Goal: Task Accomplishment & Management: Manage account settings

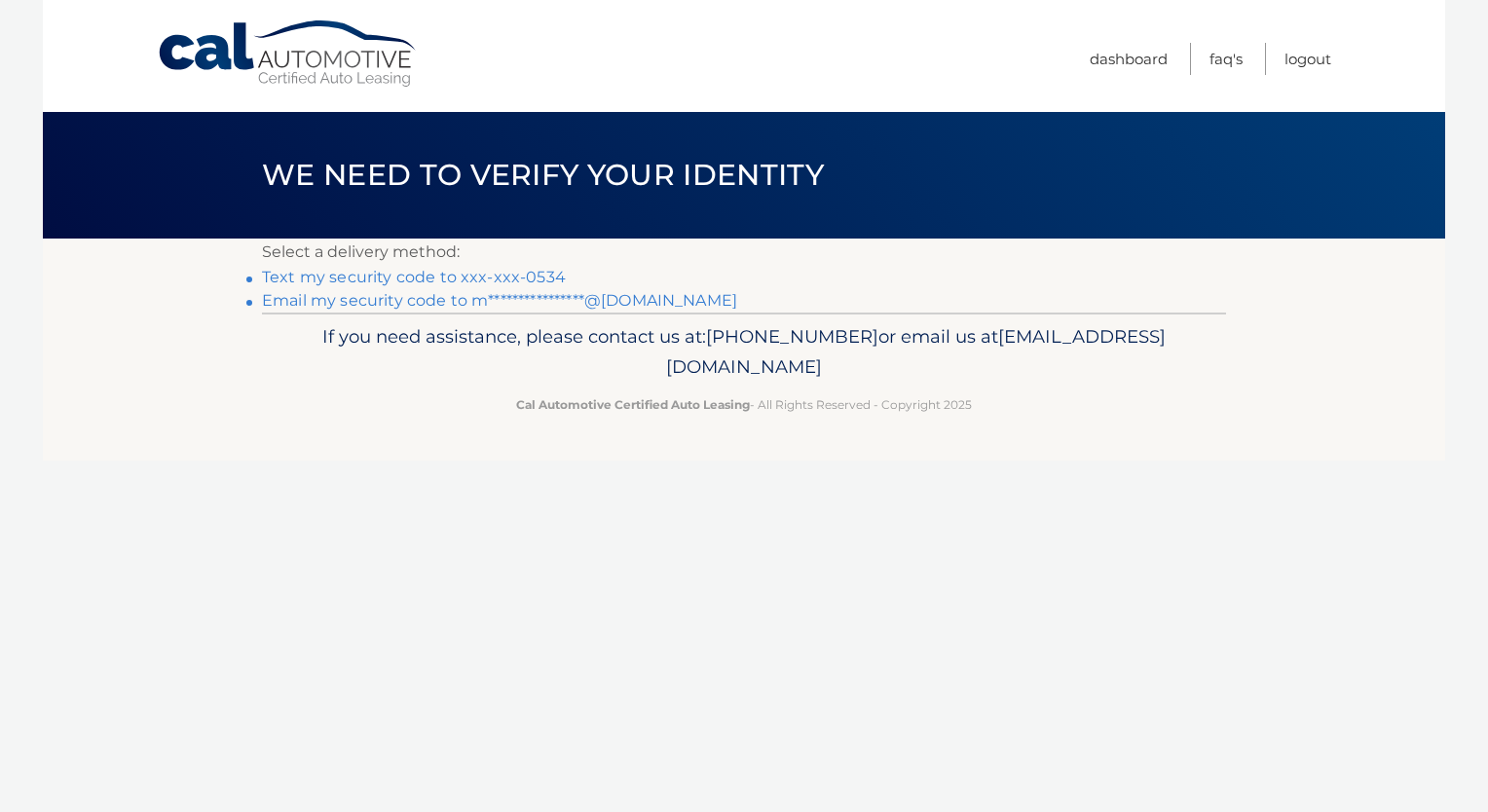
click at [494, 279] on link "Text my security code to xxx-xxx-0534" at bounding box center [414, 277] width 304 height 19
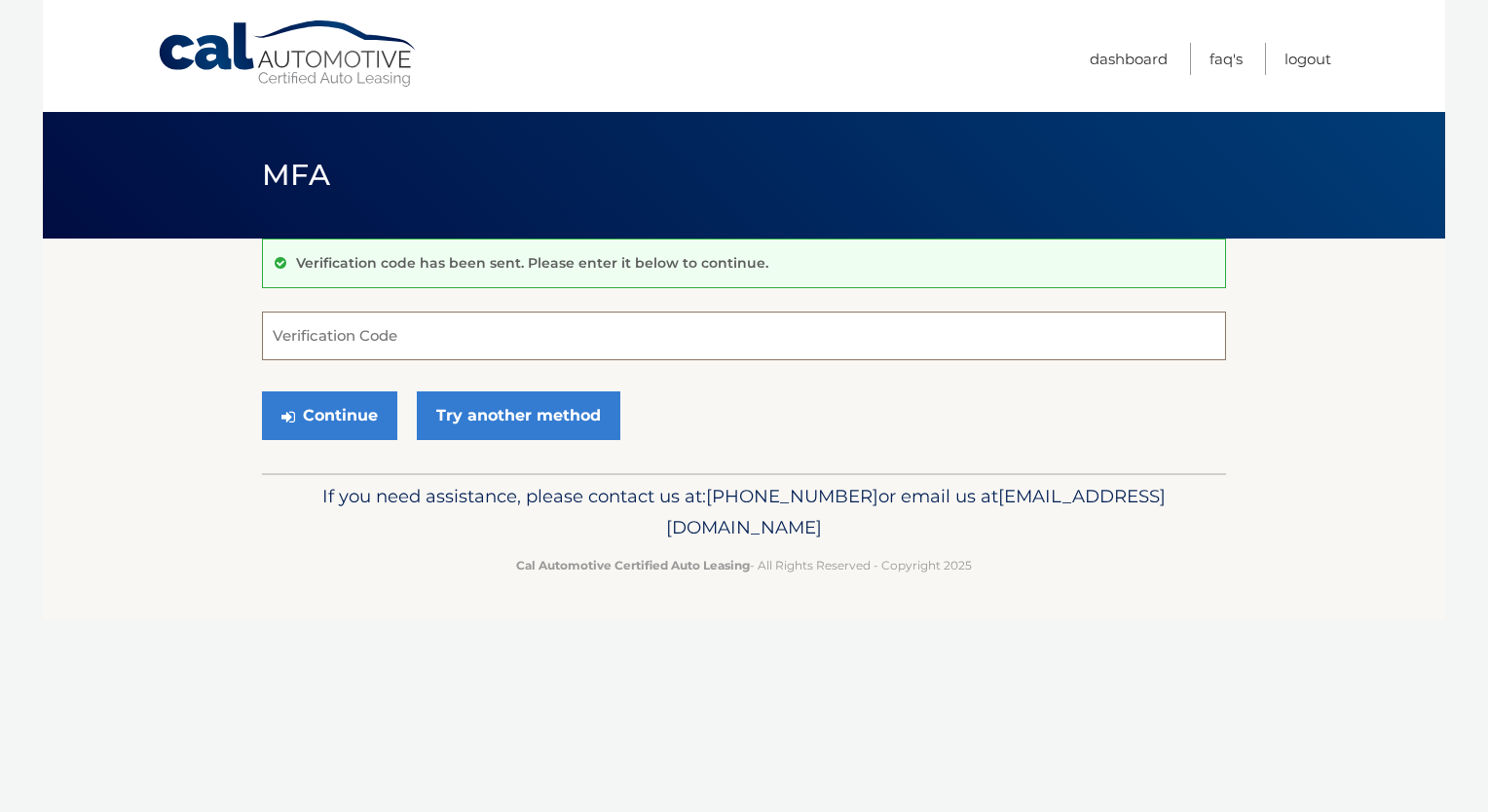
click at [478, 329] on input "Verification Code" at bounding box center [744, 336] width 965 height 49
type input "140103"
click at [337, 406] on button "Continue" at bounding box center [330, 415] width 136 height 49
